Goal: Task Accomplishment & Management: Manage account settings

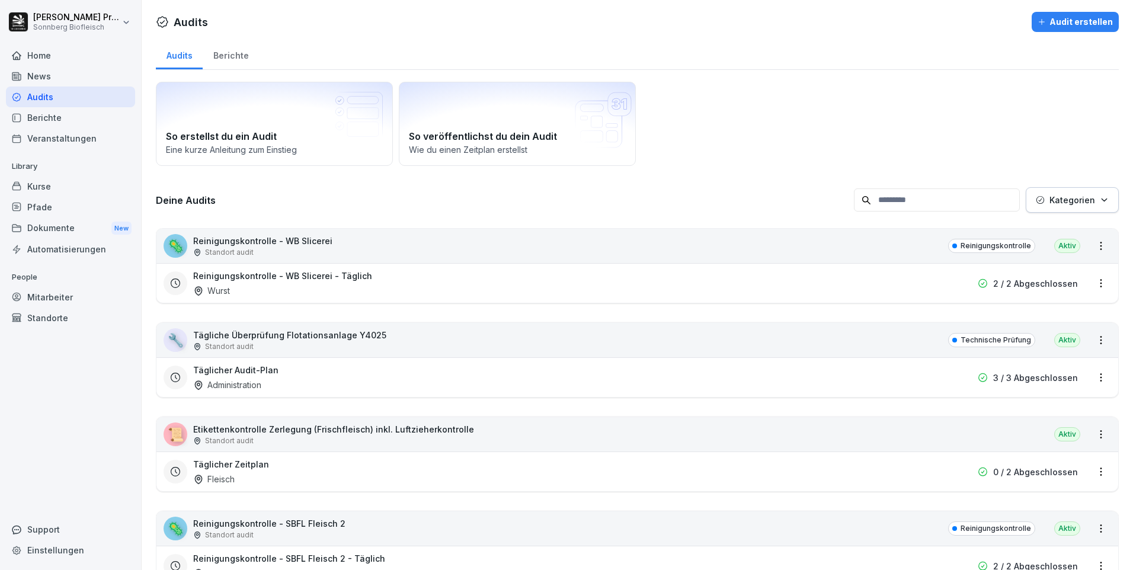
click at [95, 76] on div "News" at bounding box center [70, 76] width 129 height 21
click at [62, 73] on div "News" at bounding box center [70, 76] width 129 height 21
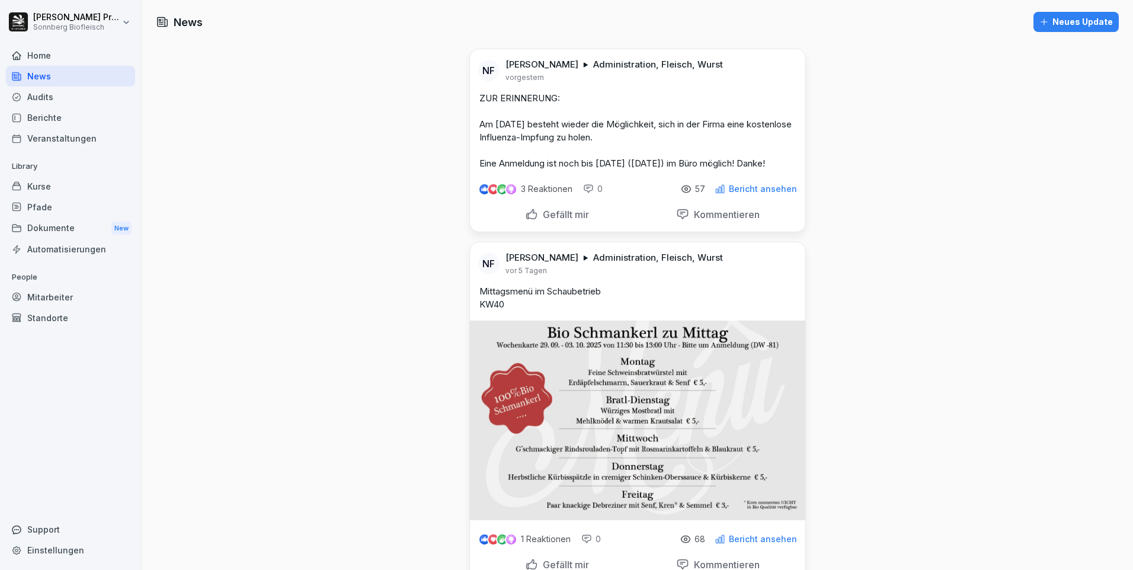
click at [65, 188] on div "Kurse" at bounding box center [70, 186] width 129 height 21
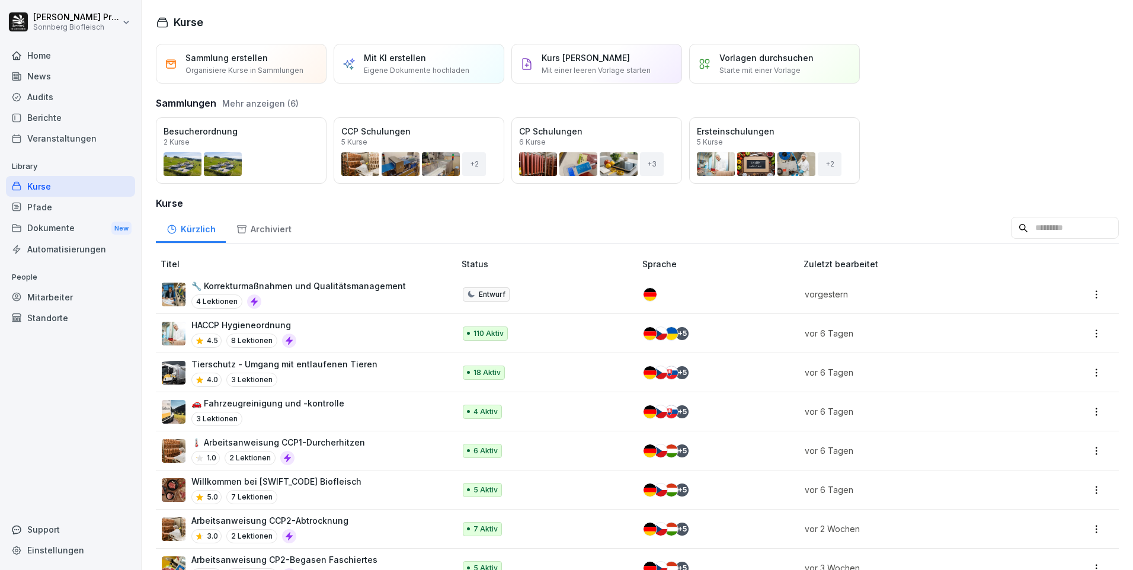
click at [0, 0] on div "Öffnen" at bounding box center [0, 0] width 0 height 0
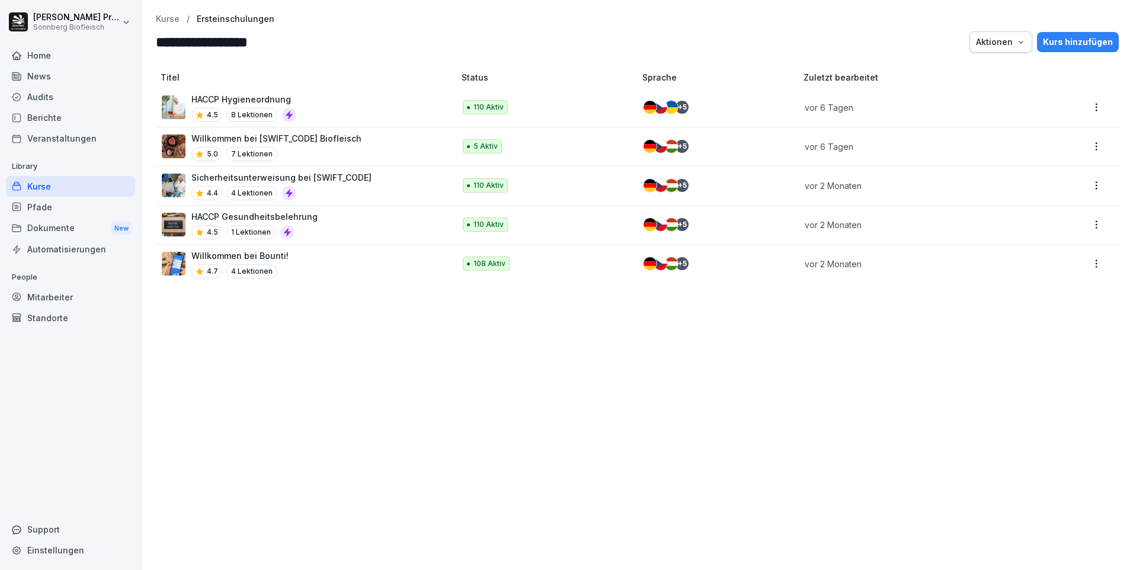
click at [70, 206] on div "Pfade" at bounding box center [70, 207] width 129 height 21
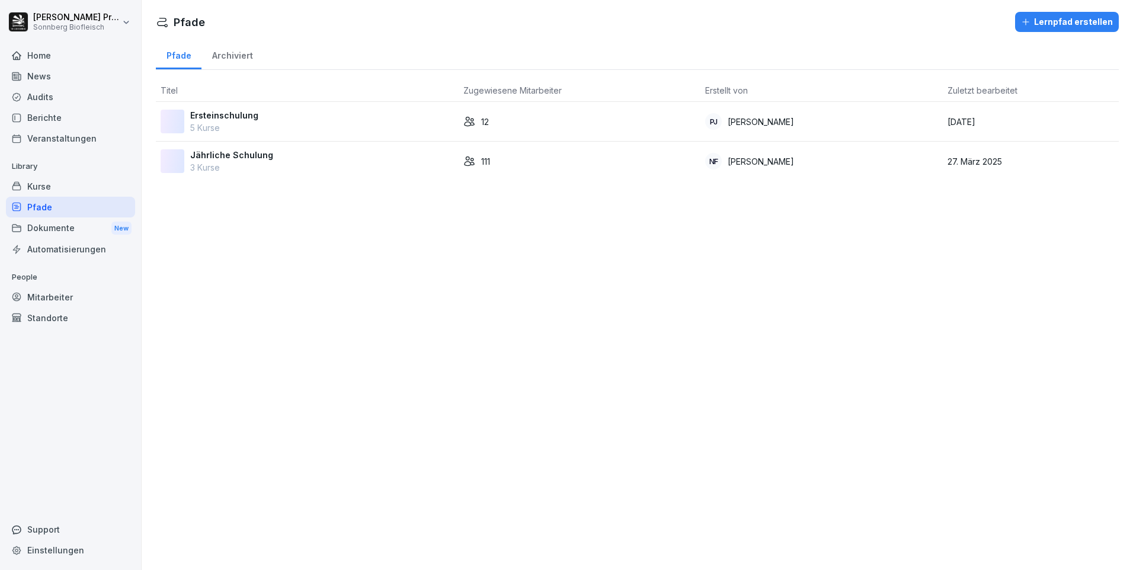
click at [88, 233] on div "Dokumente New" at bounding box center [70, 228] width 129 height 22
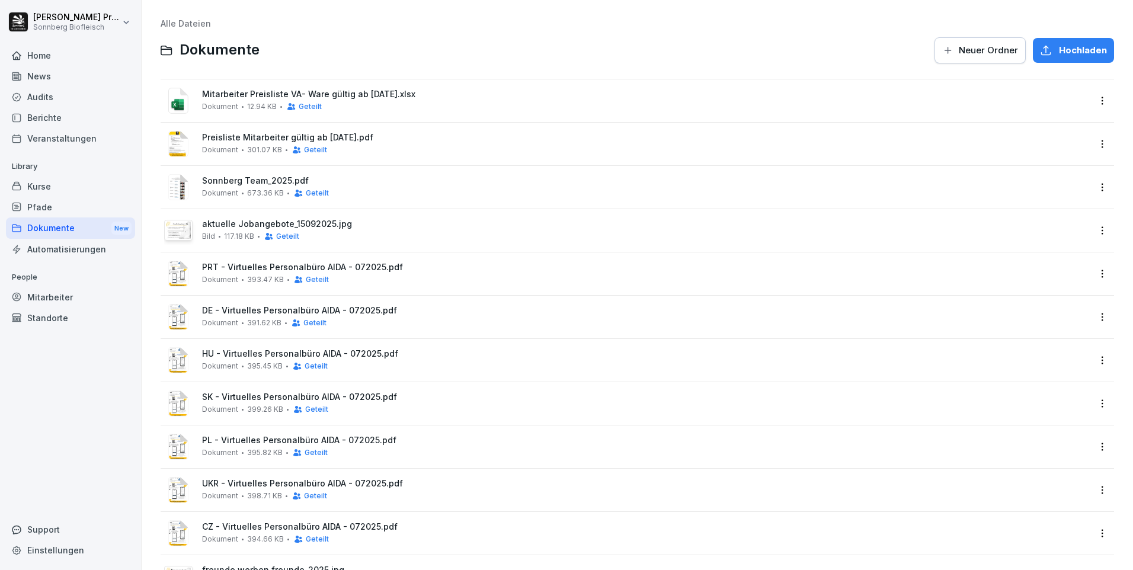
click at [188, 183] on image at bounding box center [178, 187] width 20 height 26
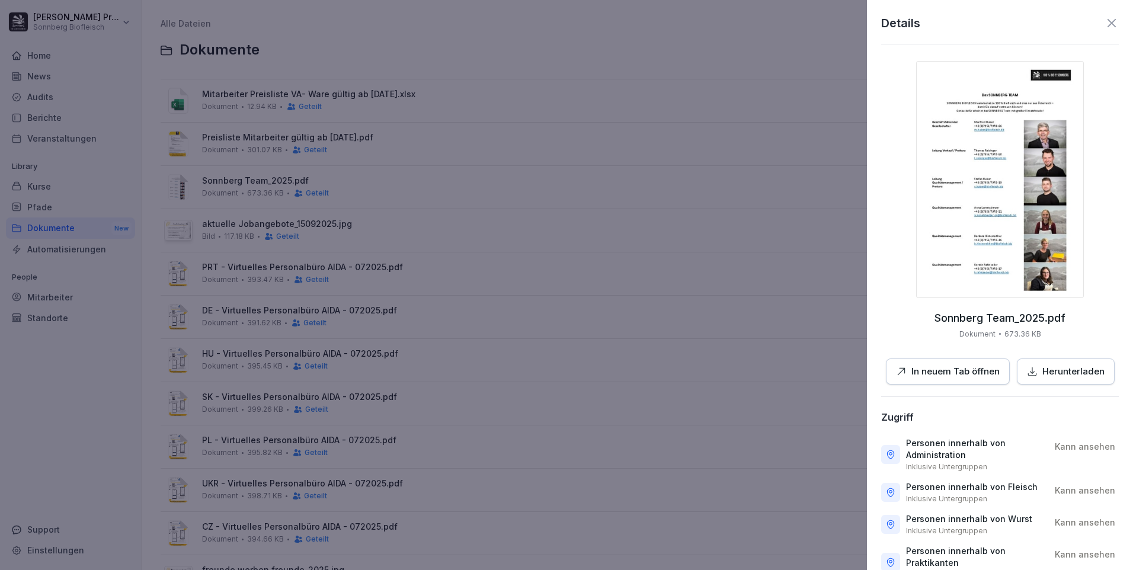
click at [971, 163] on img at bounding box center [1000, 179] width 168 height 237
click at [527, 238] on div at bounding box center [566, 285] width 1133 height 570
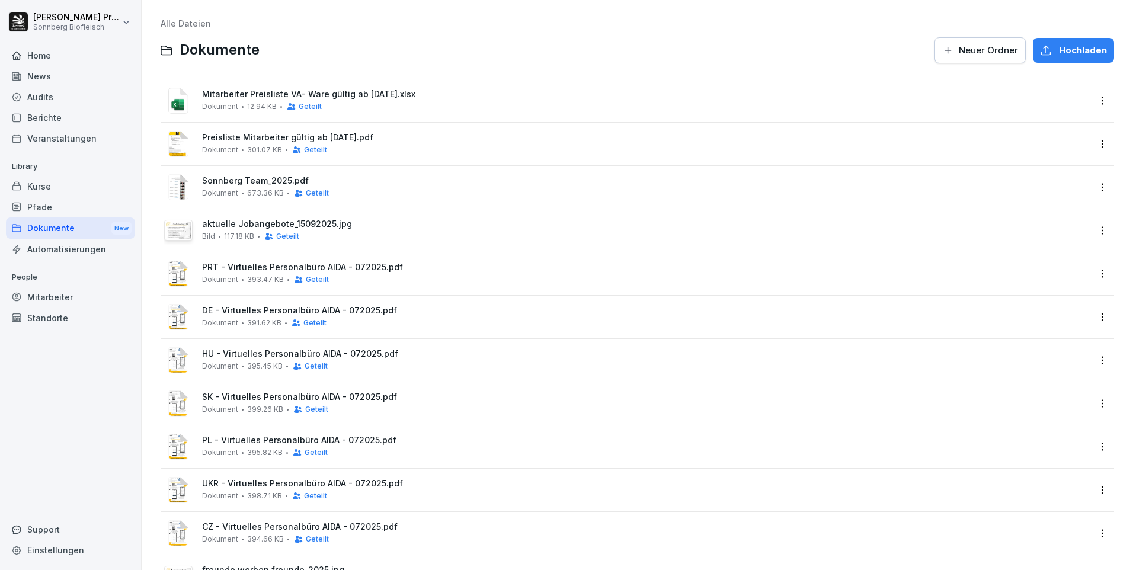
click at [343, 232] on div "aktuelle Jobangebote_15092025.jpg Bild 117.18 KB Geteilt" at bounding box center [645, 230] width 887 height 22
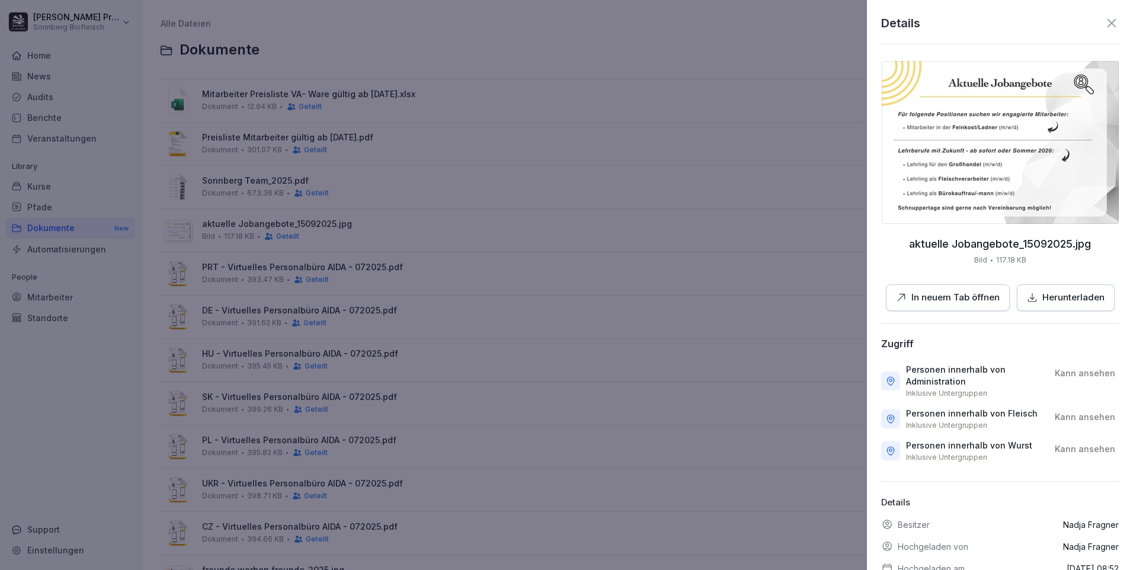
click at [363, 280] on div at bounding box center [566, 285] width 1133 height 570
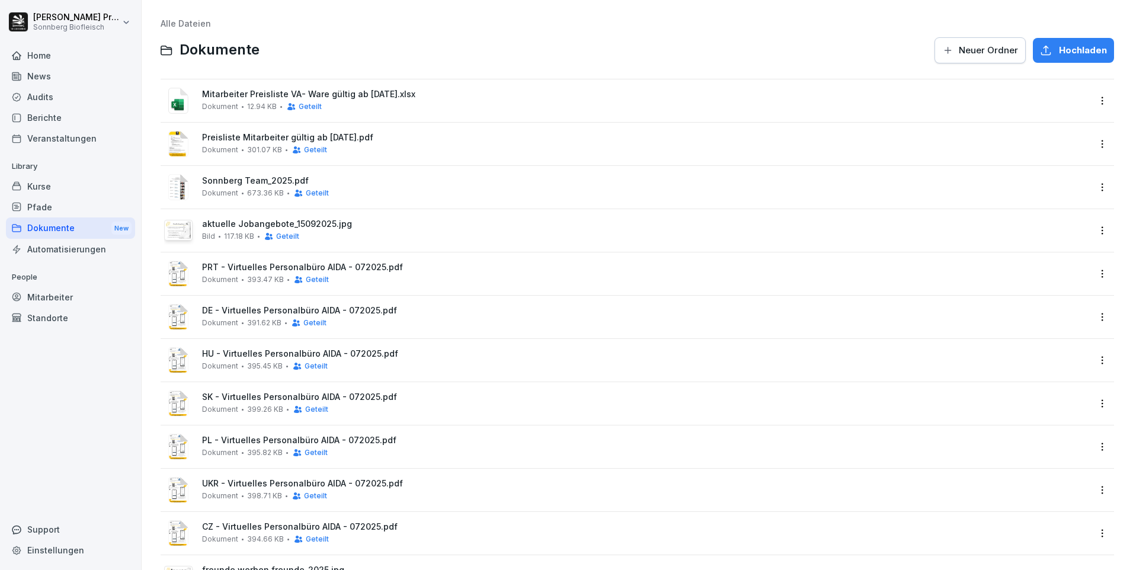
click at [67, 183] on div "Kurse" at bounding box center [70, 186] width 129 height 21
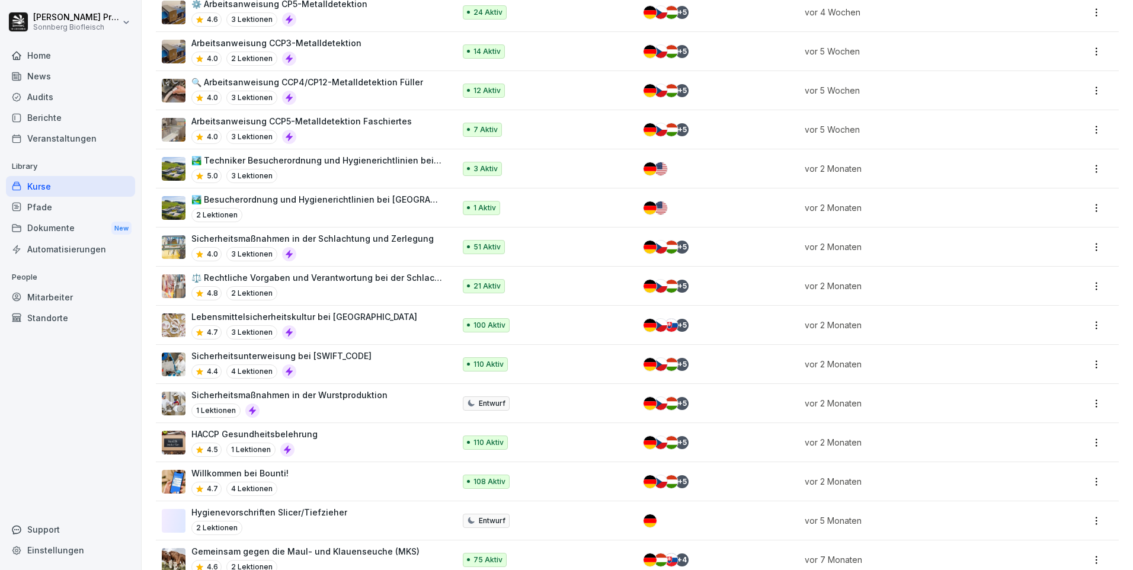
scroll to position [857, 0]
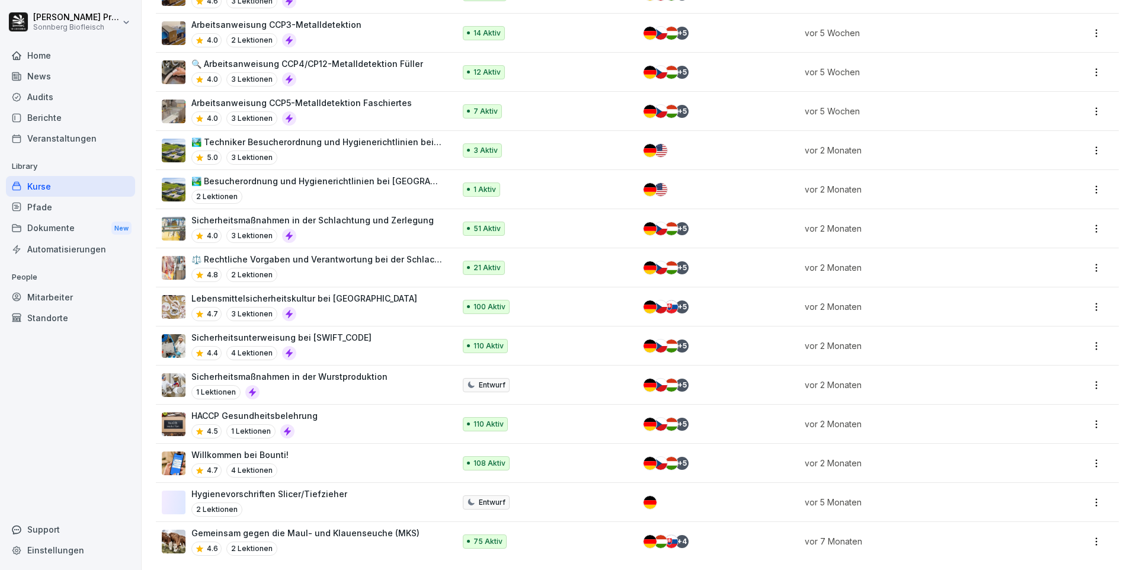
click at [375, 253] on p "⚖️ Rechtliche Vorgaben und Verantwortung bei der Schlachtung" at bounding box center [316, 259] width 251 height 12
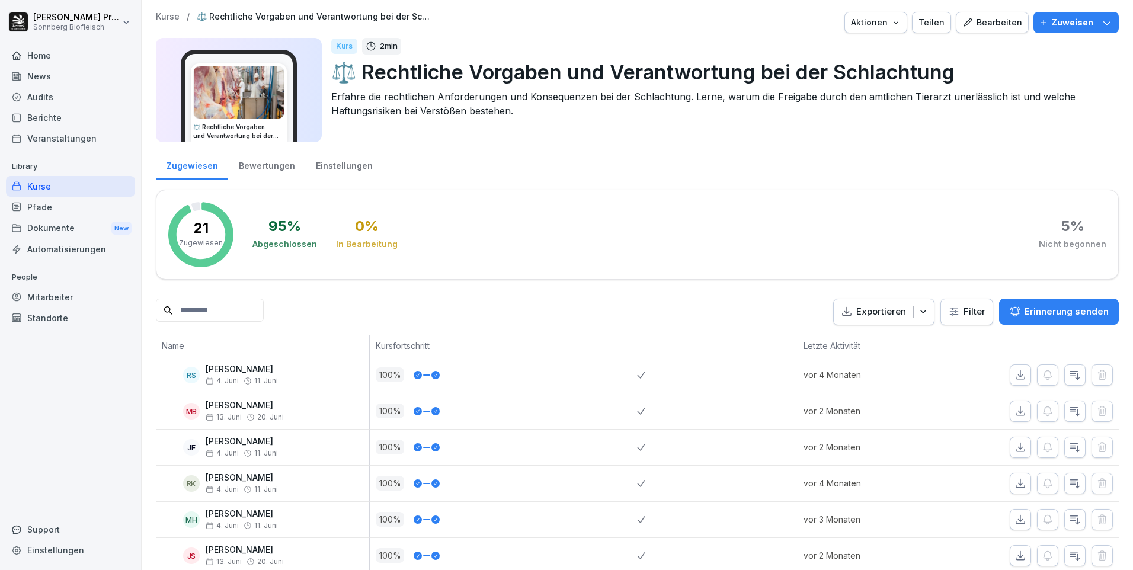
click at [271, 165] on div "Bewertungen" at bounding box center [266, 164] width 77 height 30
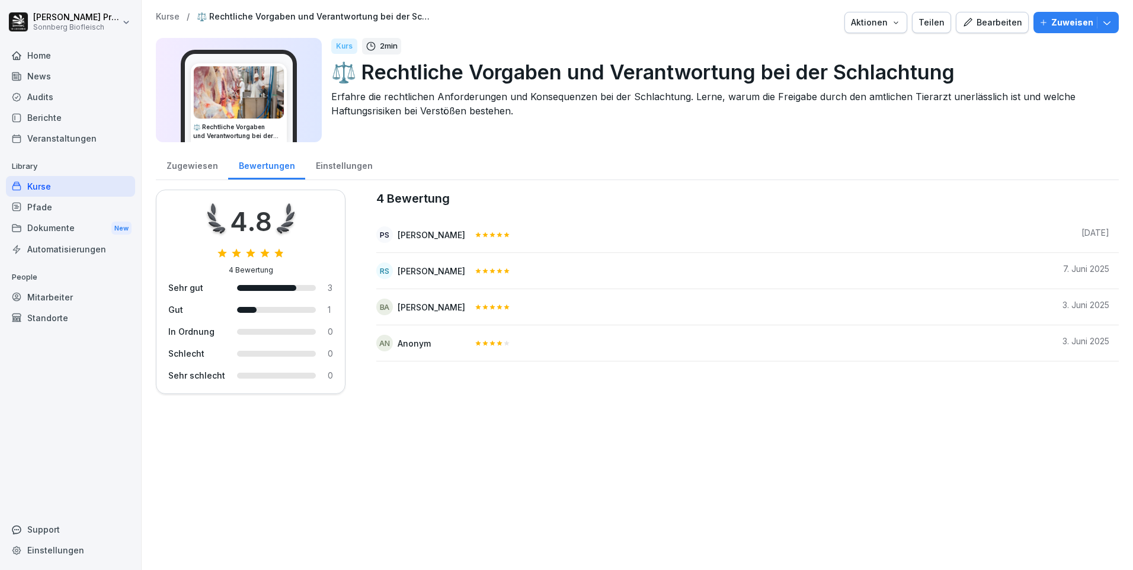
click at [323, 168] on div "Einstellungen" at bounding box center [344, 164] width 78 height 30
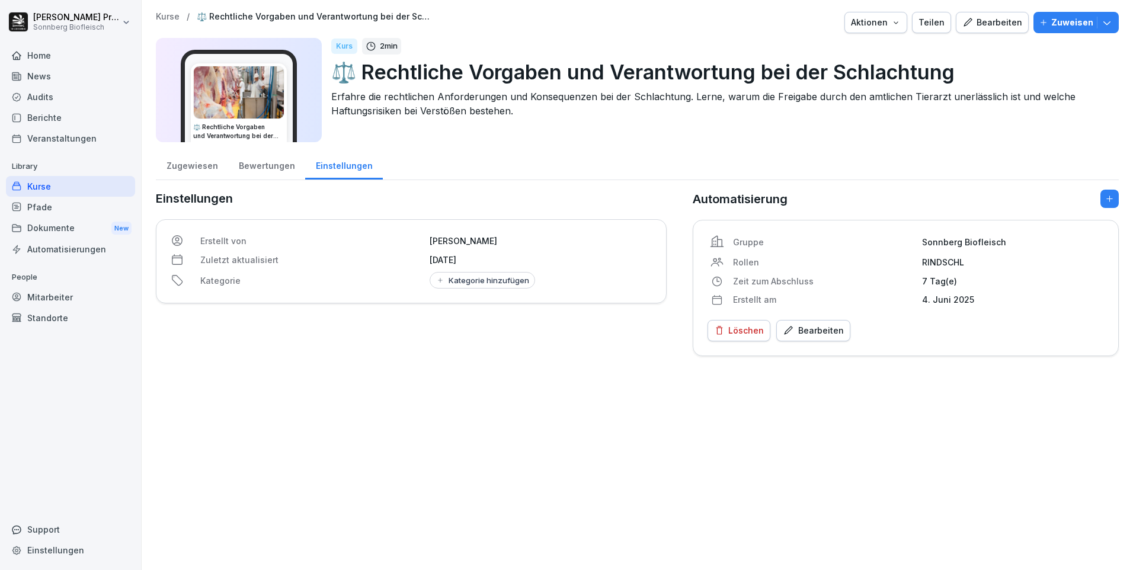
click at [68, 92] on div "Audits" at bounding box center [70, 97] width 129 height 21
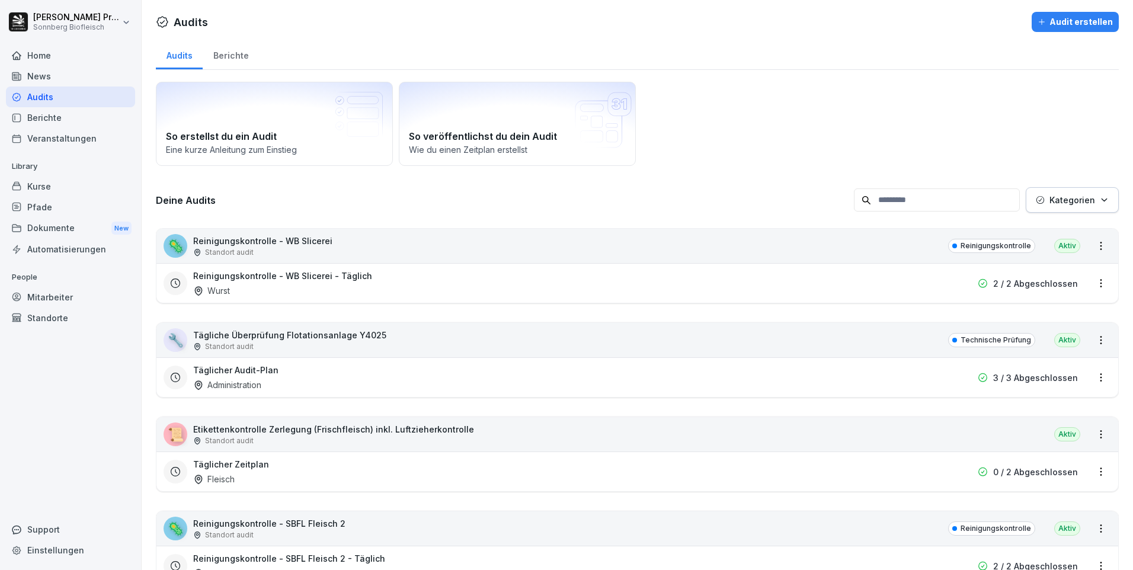
click at [92, 299] on div "Mitarbeiter" at bounding box center [70, 297] width 129 height 21
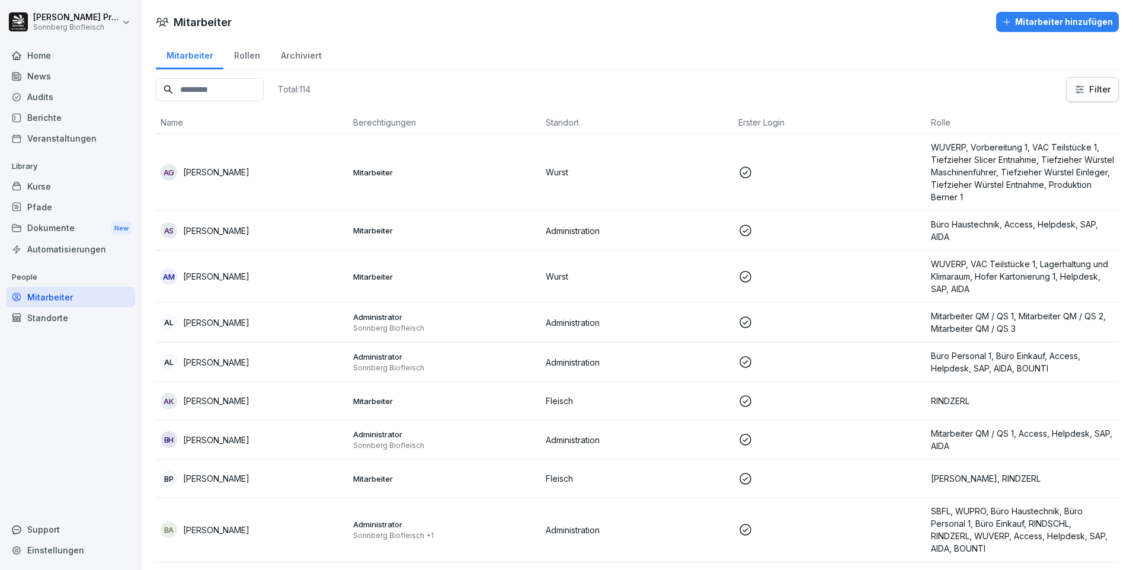
click at [202, 95] on input at bounding box center [210, 89] width 108 height 23
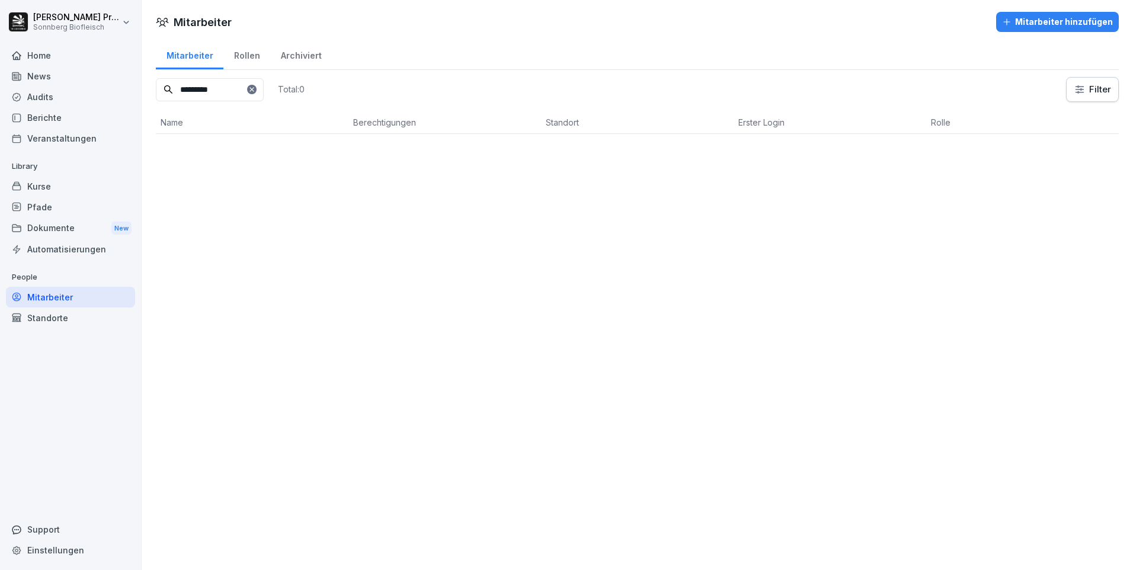
type input "*********"
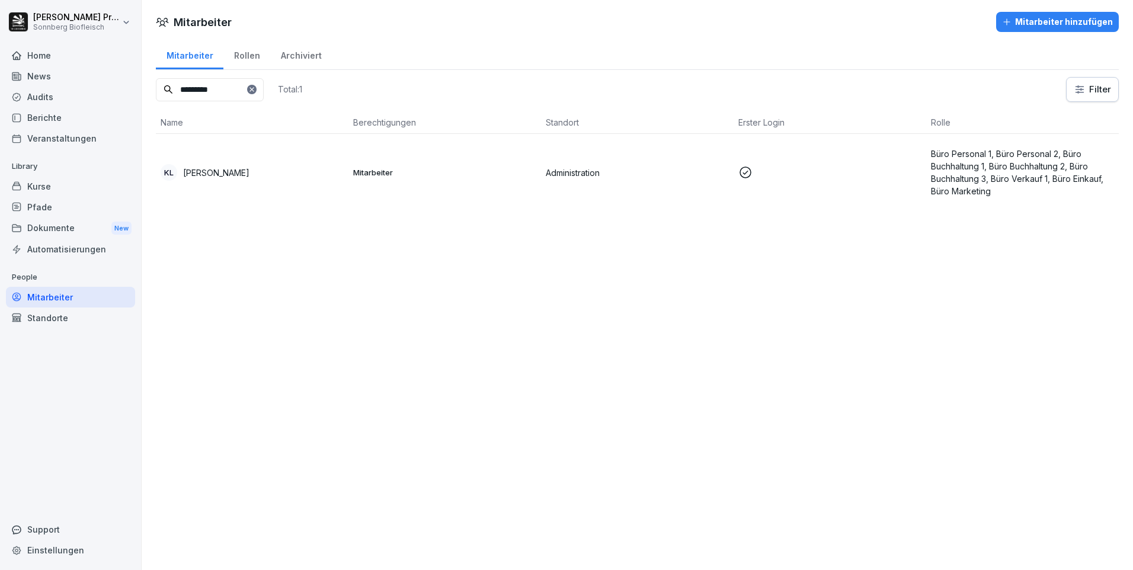
click at [231, 172] on p "Katharina Leitner" at bounding box center [216, 173] width 66 height 12
click at [231, 172] on div at bounding box center [566, 285] width 1133 height 570
click at [242, 56] on div "Rollen" at bounding box center [246, 54] width 47 height 30
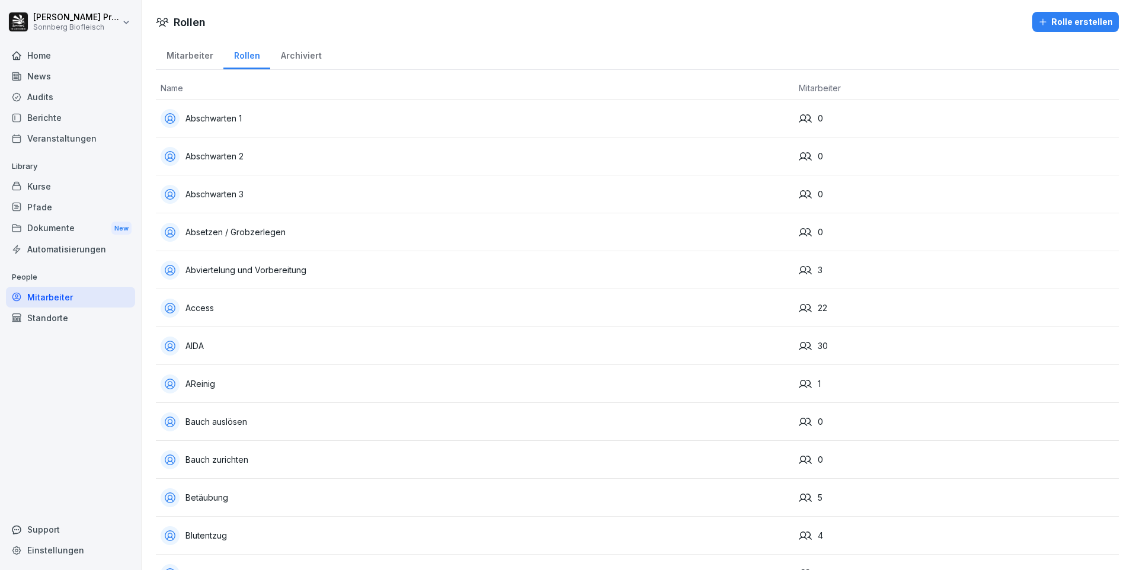
click at [298, 57] on div "Archiviert" at bounding box center [301, 54] width 62 height 30
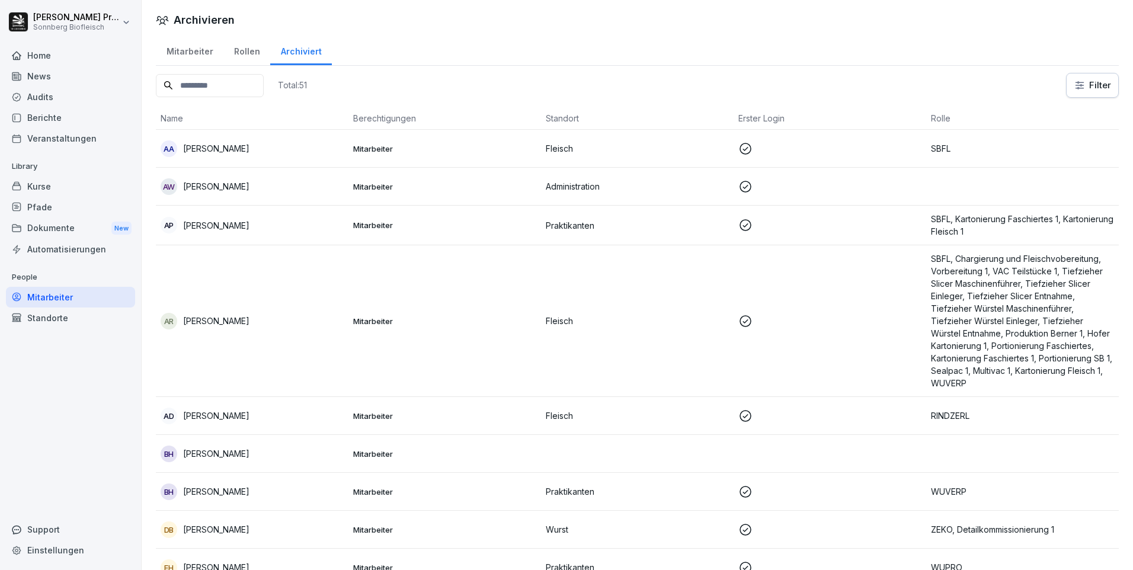
click at [76, 181] on div "Kurse" at bounding box center [70, 186] width 129 height 21
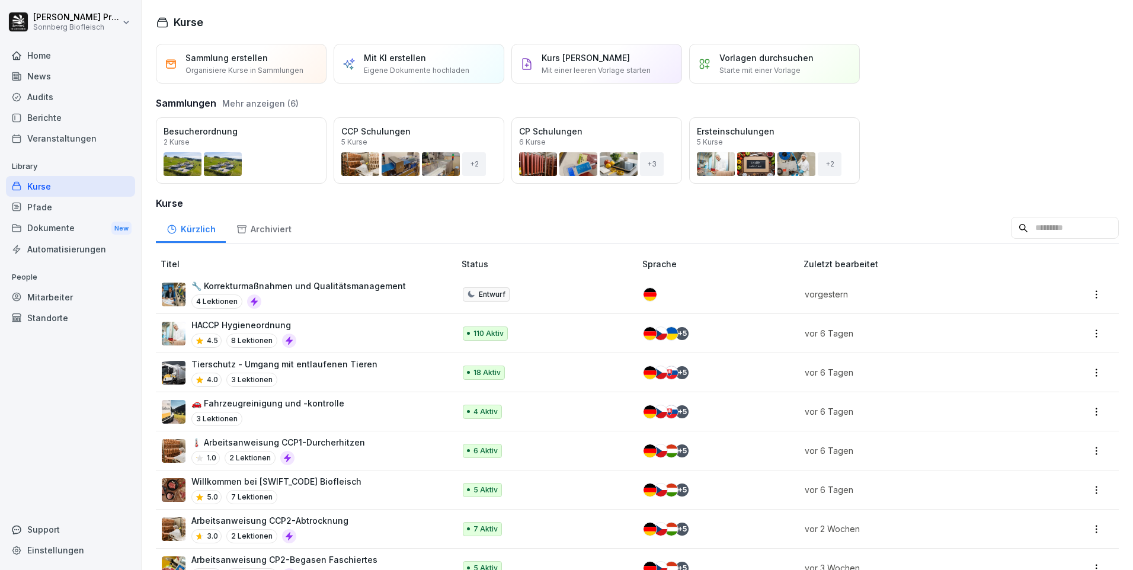
click at [82, 64] on div "Home" at bounding box center [70, 55] width 129 height 21
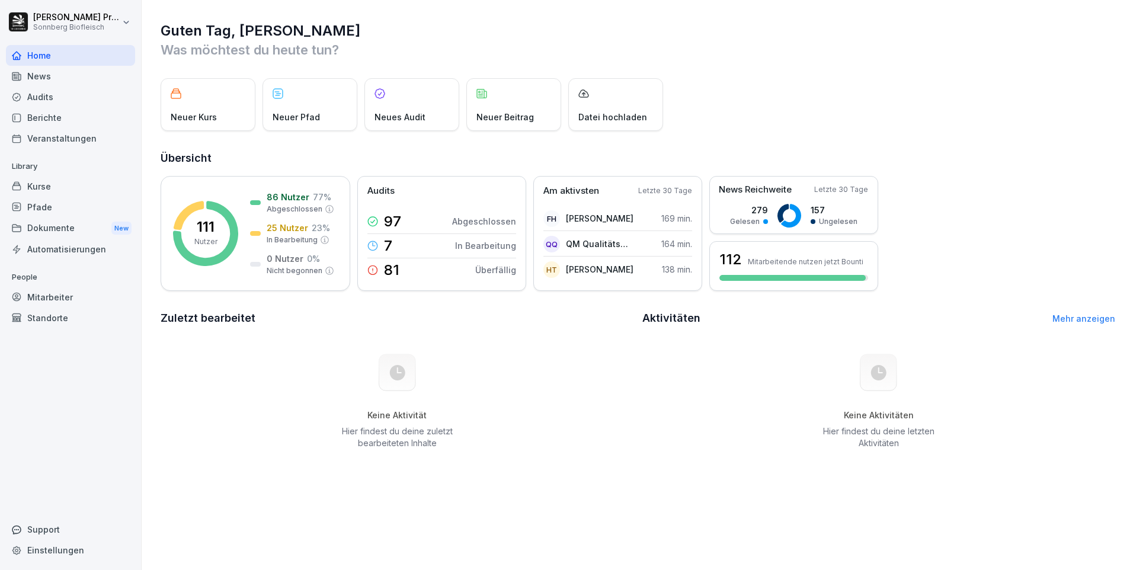
click at [82, 69] on div "News" at bounding box center [70, 76] width 129 height 21
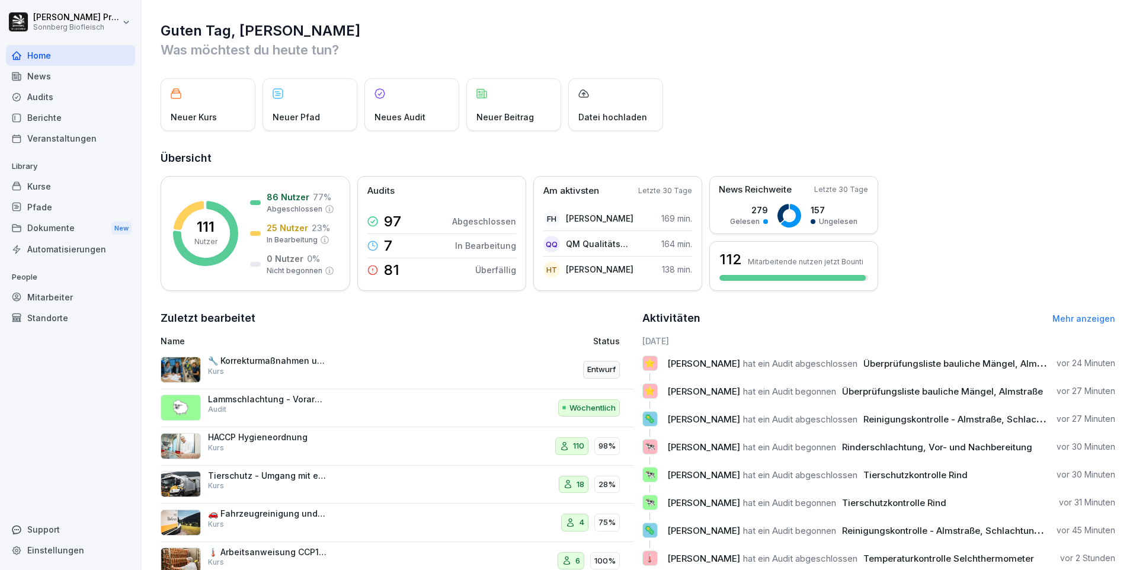
click at [82, 69] on div "News" at bounding box center [70, 76] width 129 height 21
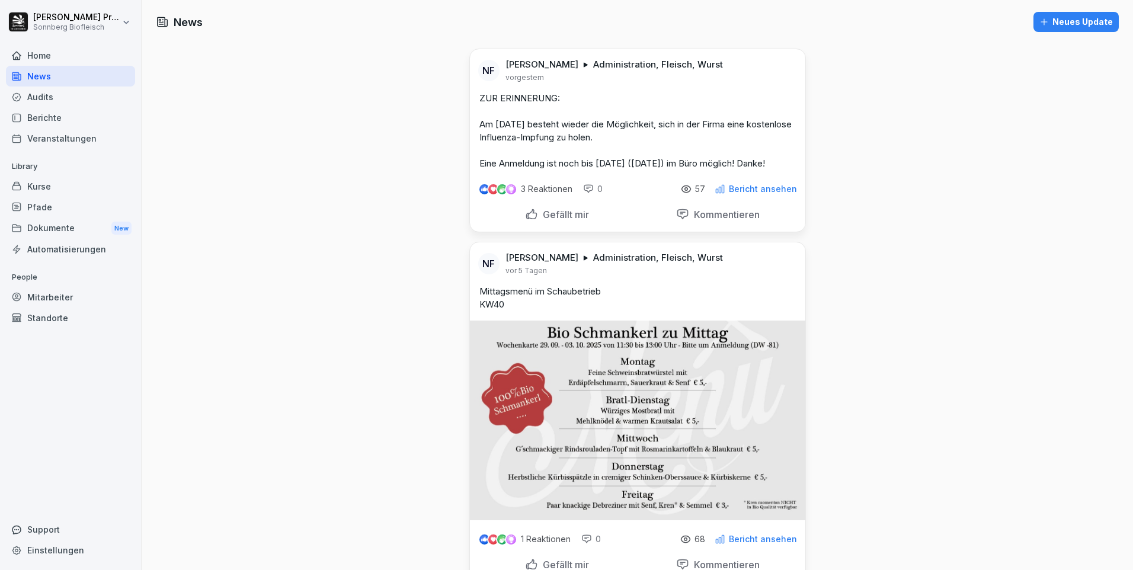
click at [85, 106] on div "Audits" at bounding box center [70, 97] width 129 height 21
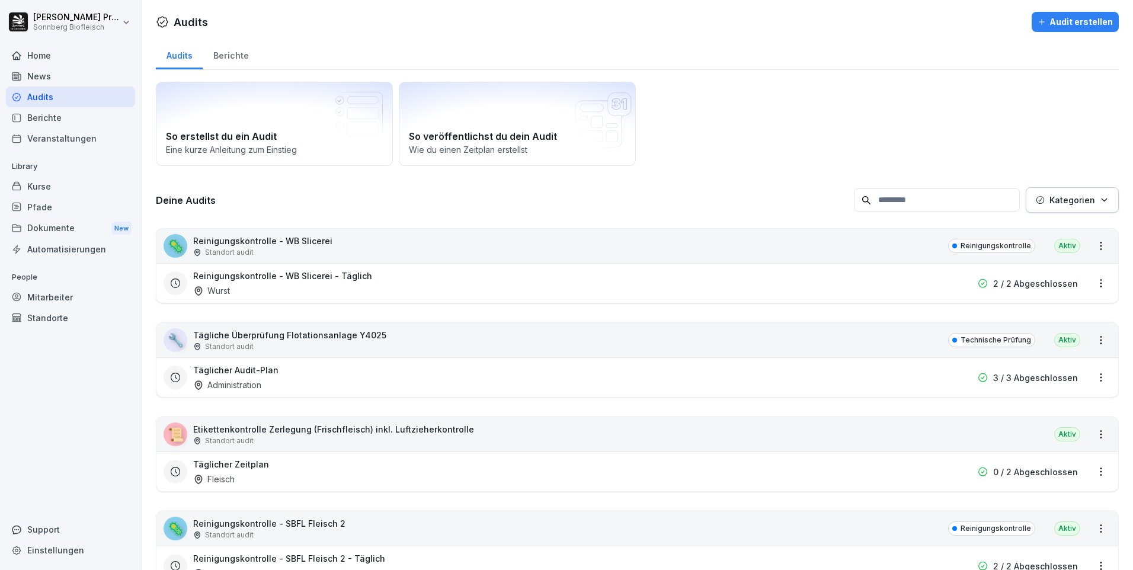
click at [90, 185] on div "Kurse" at bounding box center [70, 186] width 129 height 21
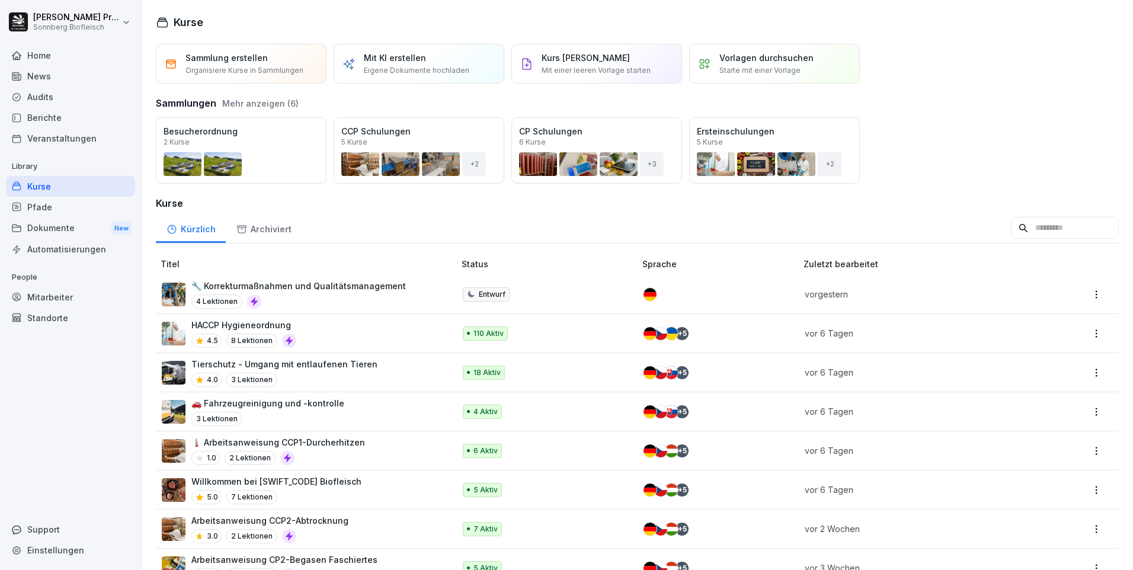
click at [91, 302] on div "Mitarbeiter" at bounding box center [70, 297] width 129 height 21
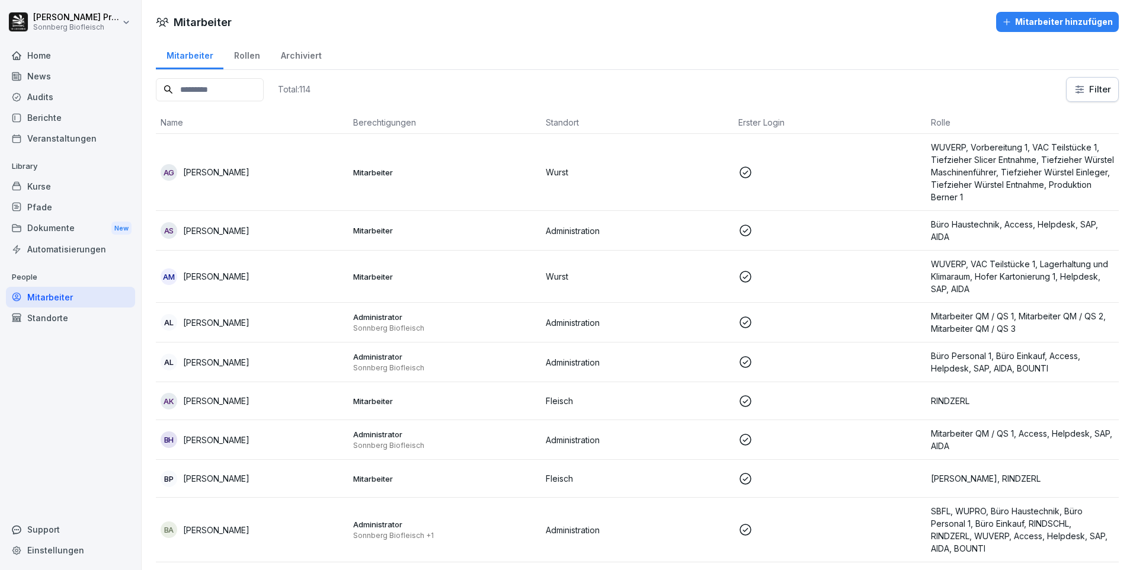
click at [220, 279] on p "Andreas Moser" at bounding box center [216, 276] width 66 height 12
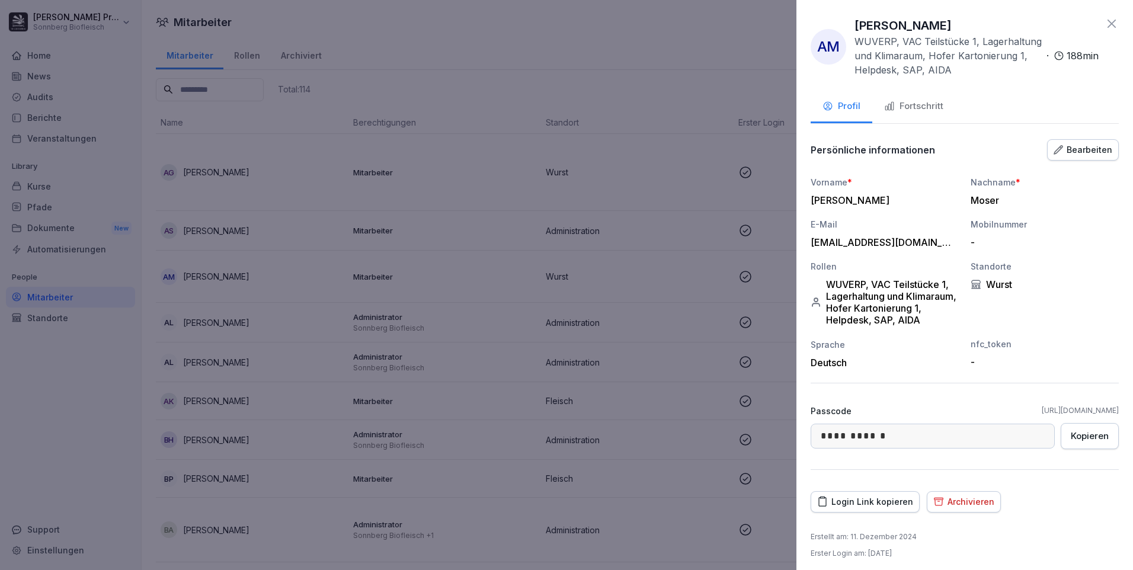
click at [927, 104] on div "Fortschritt" at bounding box center [913, 107] width 59 height 14
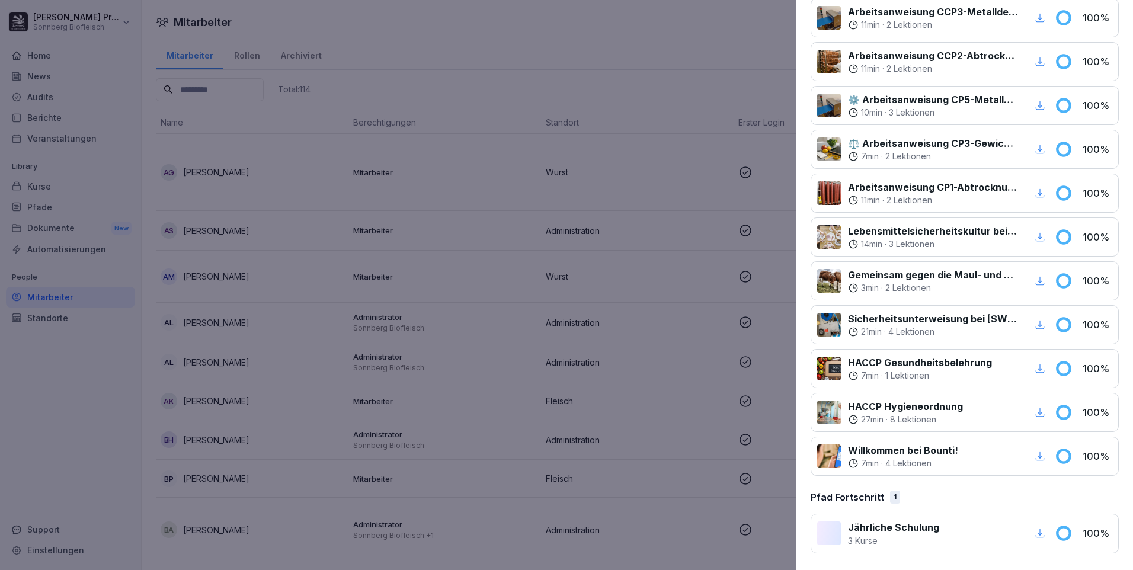
scroll to position [120, 0]
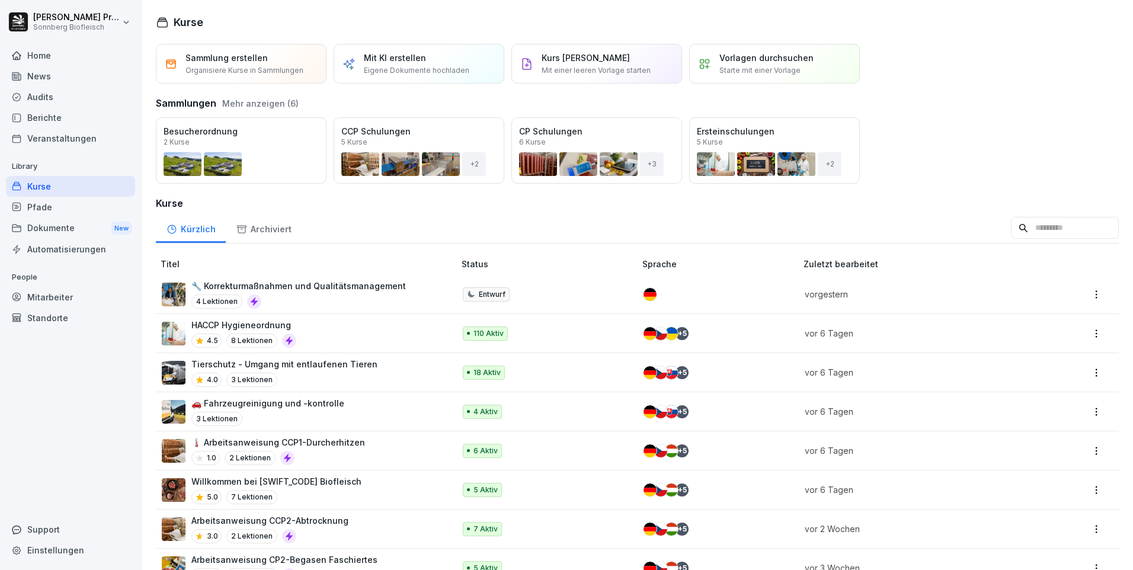
click at [86, 300] on div "Mitarbeiter" at bounding box center [70, 297] width 129 height 21
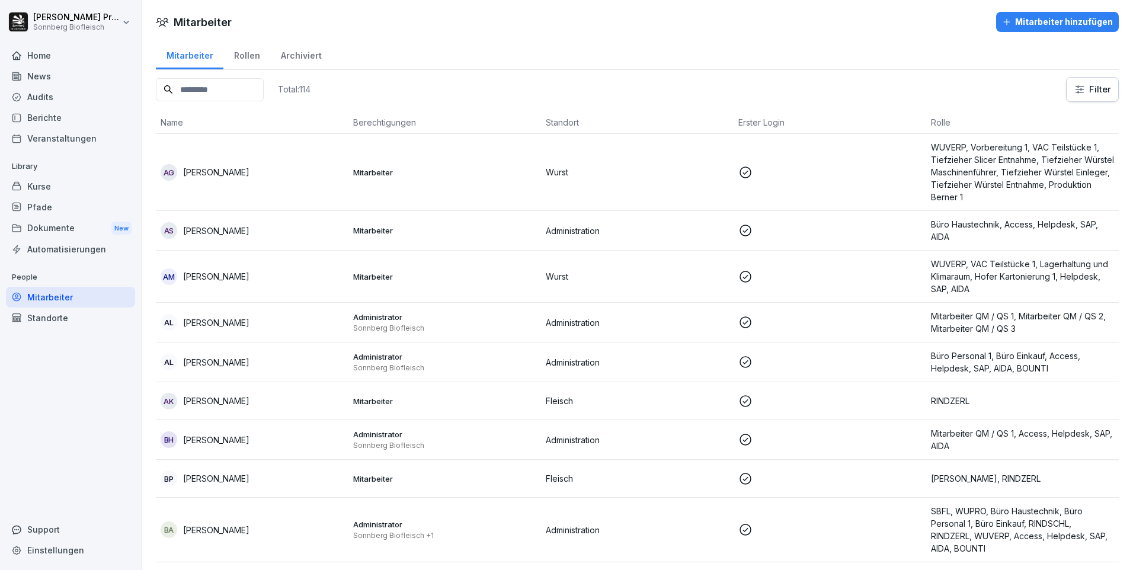
click at [204, 86] on input at bounding box center [210, 89] width 108 height 23
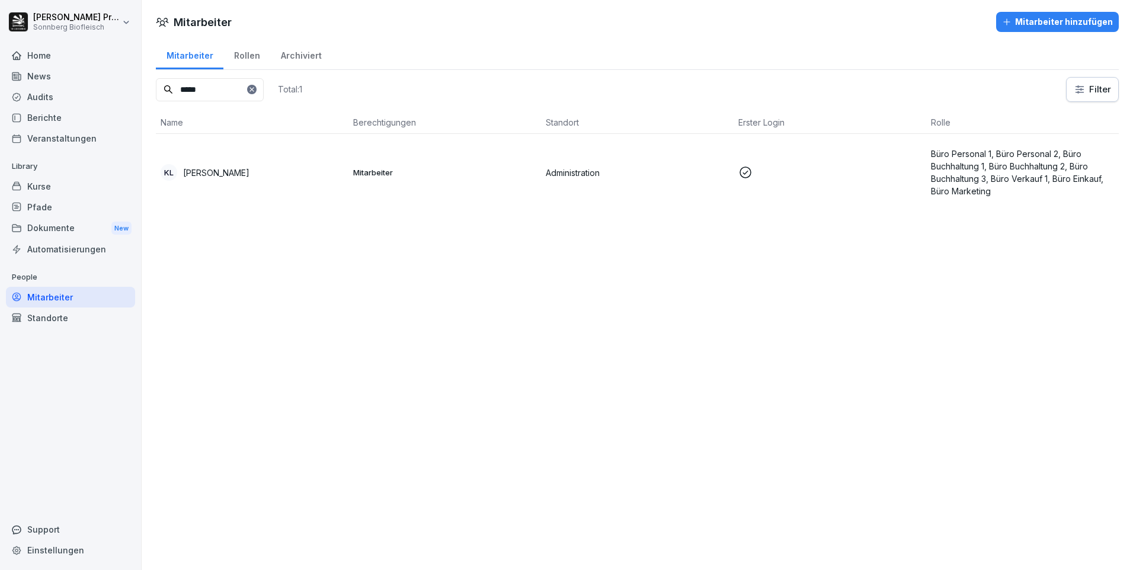
type input "*****"
click at [241, 172] on p "Katharina Leitner" at bounding box center [216, 173] width 66 height 12
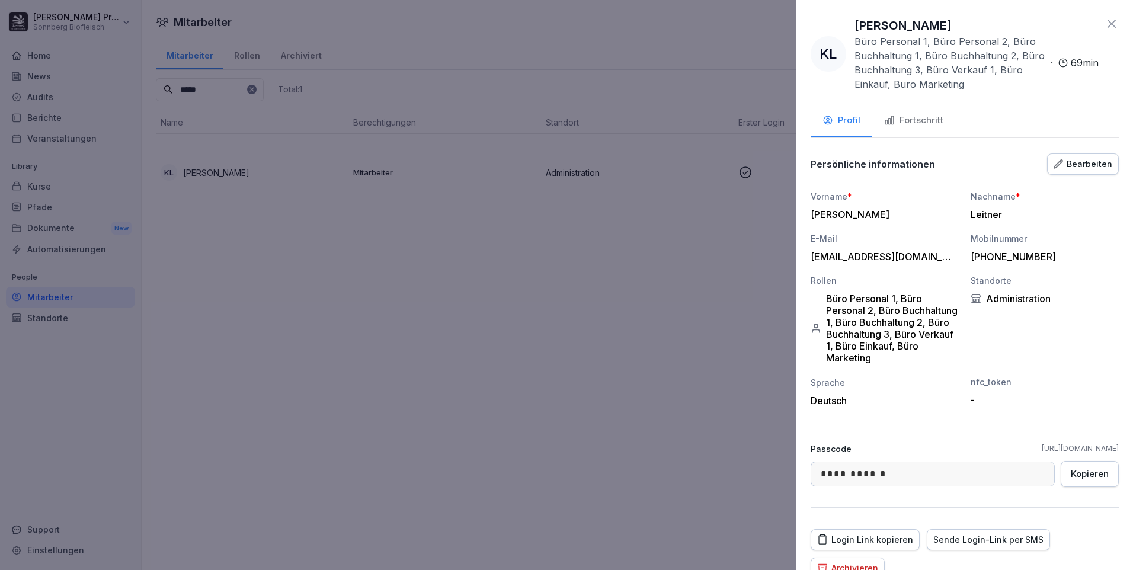
click at [925, 117] on div "Fortschritt" at bounding box center [913, 121] width 59 height 14
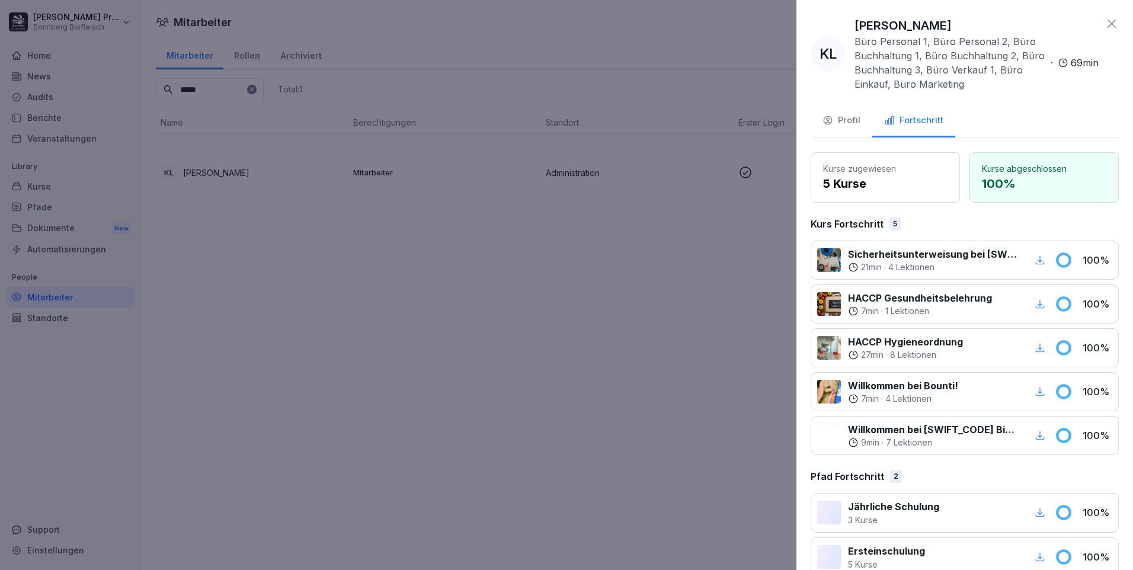
scroll to position [24, 0]
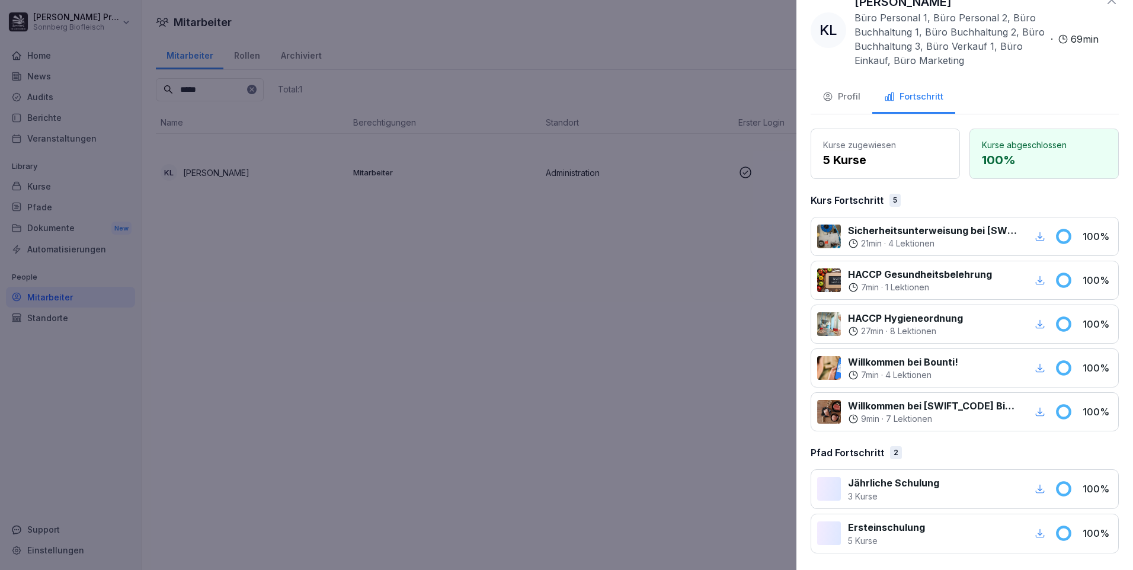
click at [917, 234] on p "Sicherheitsunterweisung bei [SWIFT_CODE]" at bounding box center [933, 230] width 170 height 14
drag, startPoint x: 917, startPoint y: 234, endPoint x: 834, endPoint y: 237, distance: 83.0
click at [834, 237] on div at bounding box center [829, 237] width 24 height 24
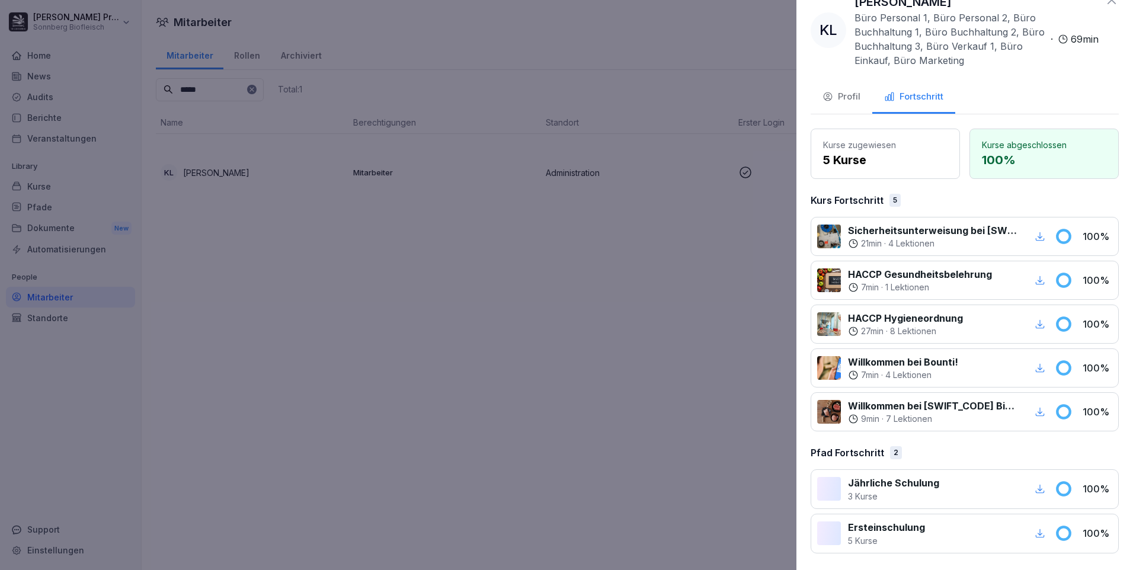
click at [1037, 232] on div "button" at bounding box center [1039, 236] width 15 height 15
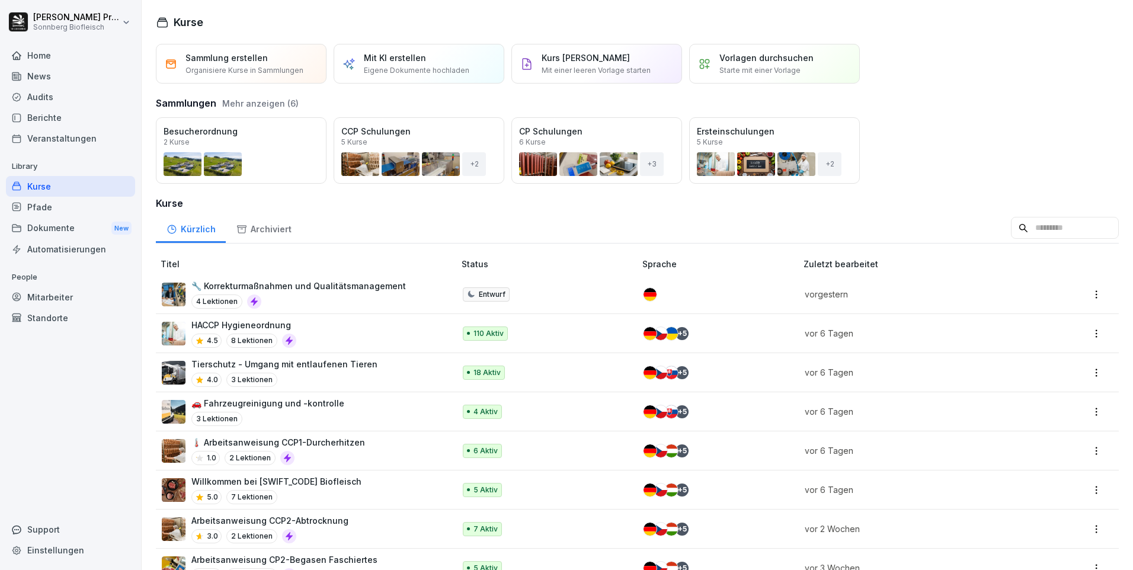
click at [73, 92] on div "Audits" at bounding box center [70, 97] width 129 height 21
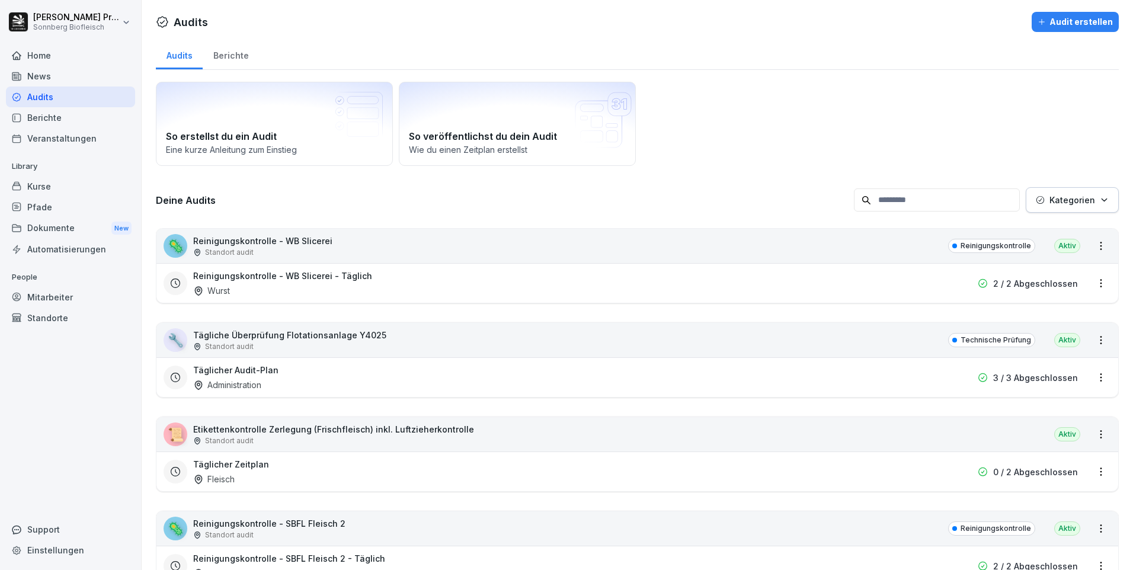
click at [1099, 283] on html "Horst Preßlauer Sonnberg Biofleisch Home News Audits Berichte Veranstaltungen L…" at bounding box center [566, 285] width 1133 height 570
drag, startPoint x: 1069, startPoint y: 322, endPoint x: 1068, endPoint y: 305, distance: 16.6
click at [0, 0] on link "Zeitplan bearbeiten" at bounding box center [0, 0] width 0 height 0
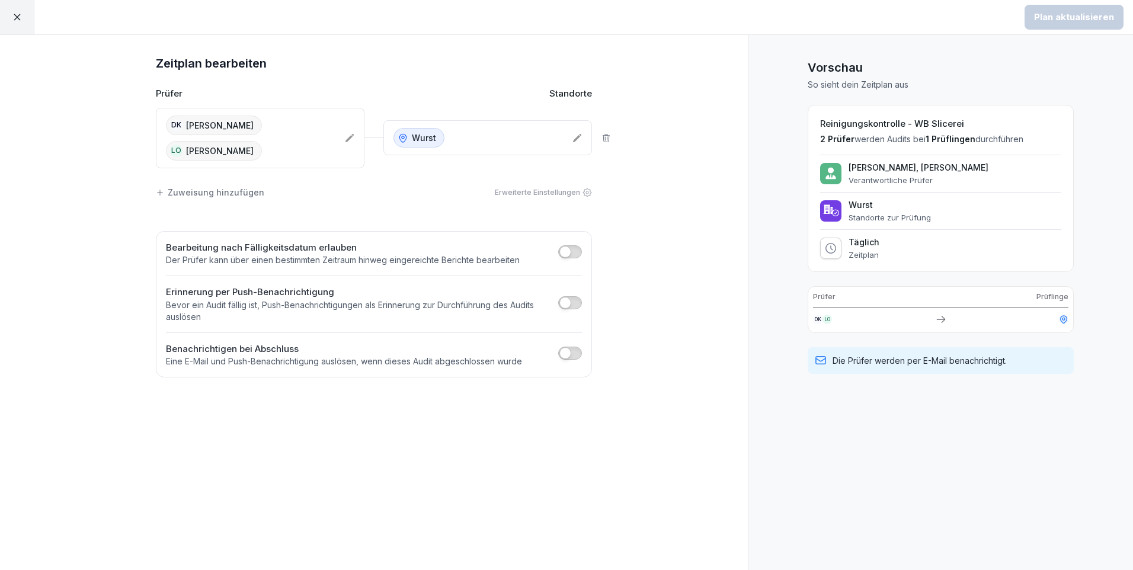
click at [577, 350] on button "button" at bounding box center [570, 353] width 24 height 13
click at [273, 383] on button "Mitarbeiter auswählen" at bounding box center [230, 390] width 129 height 26
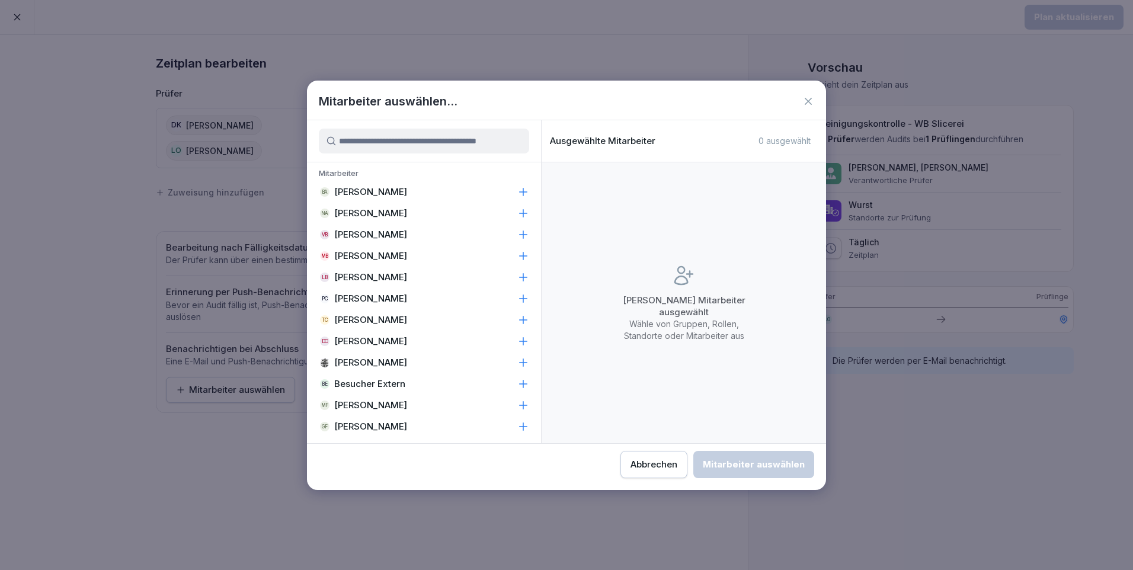
click at [807, 97] on icon at bounding box center [808, 101] width 12 height 12
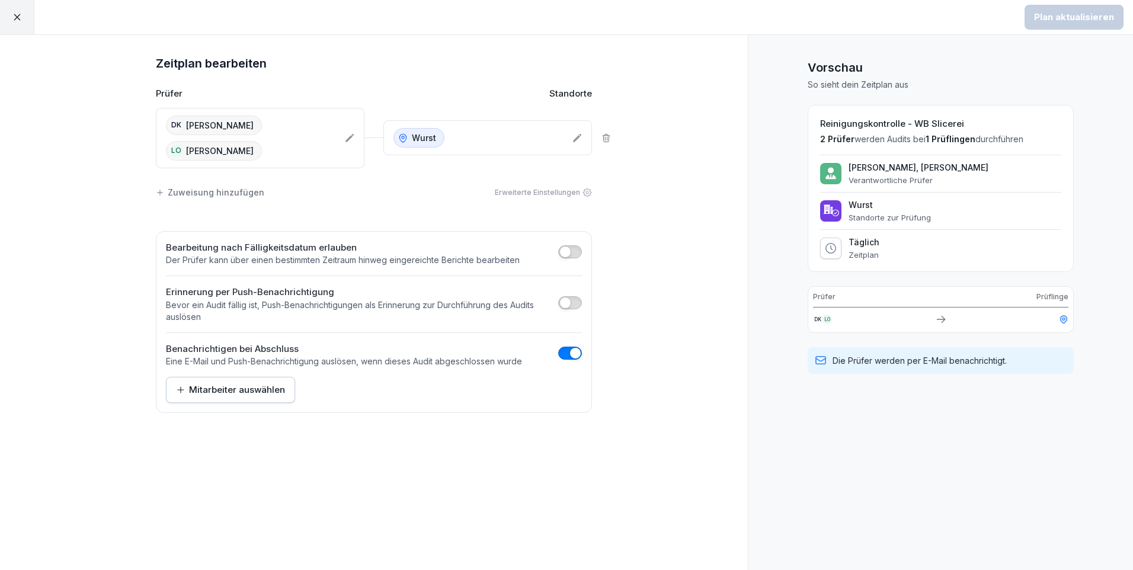
click at [559, 350] on button "button" at bounding box center [570, 353] width 24 height 13
click at [20, 11] on div at bounding box center [17, 17] width 34 height 34
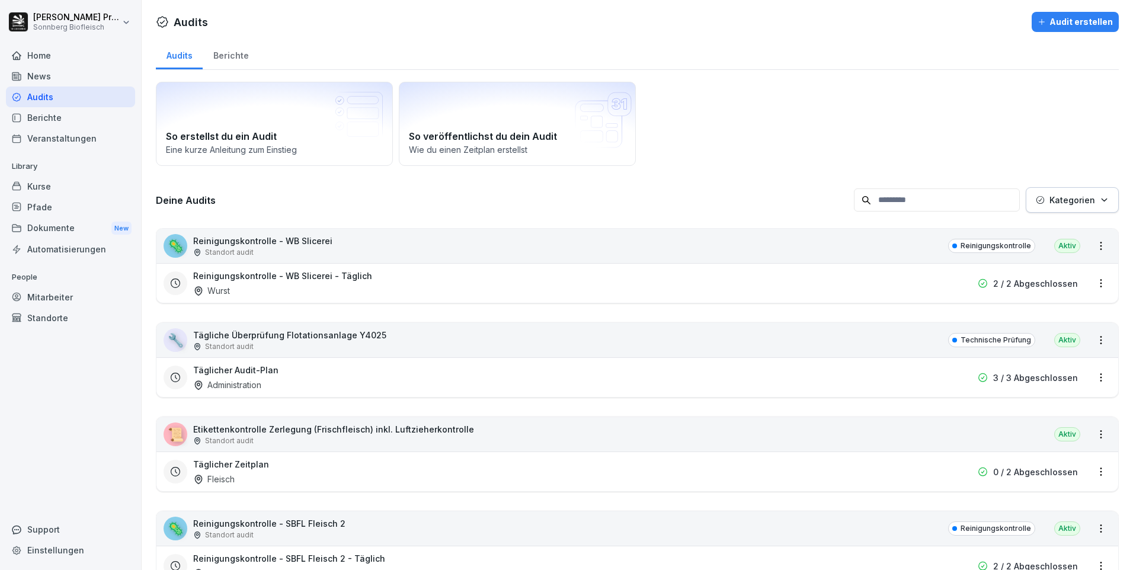
click at [1097, 245] on html "Horst Preßlauer Sonnberg Biofleisch Home News Audits Berichte Veranstaltungen L…" at bounding box center [566, 285] width 1133 height 570
click at [718, 245] on html "Horst Preßlauer Sonnberg Biofleisch Home News Audits Berichte Veranstaltungen L…" at bounding box center [566, 285] width 1133 height 570
click at [1093, 245] on html "Horst Preßlauer Sonnberg Biofleisch Home News Audits Berichte Veranstaltungen L…" at bounding box center [566, 285] width 1133 height 570
click at [0, 0] on link "Alle Berichte ansehen" at bounding box center [0, 0] width 0 height 0
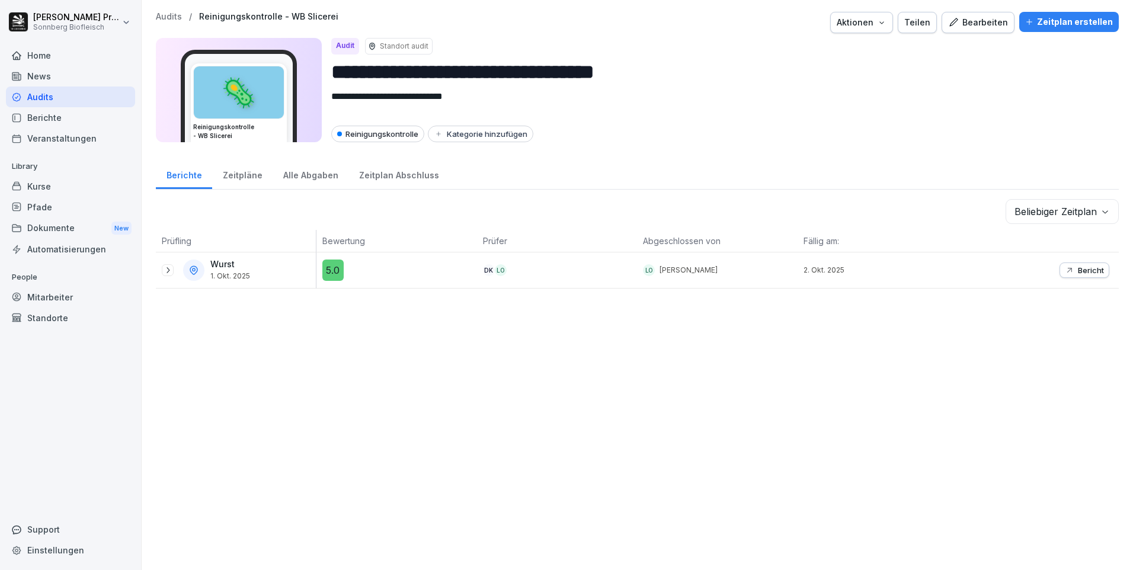
click at [164, 267] on icon at bounding box center [167, 269] width 9 height 9
